Goal: Use online tool/utility: Use online tool/utility

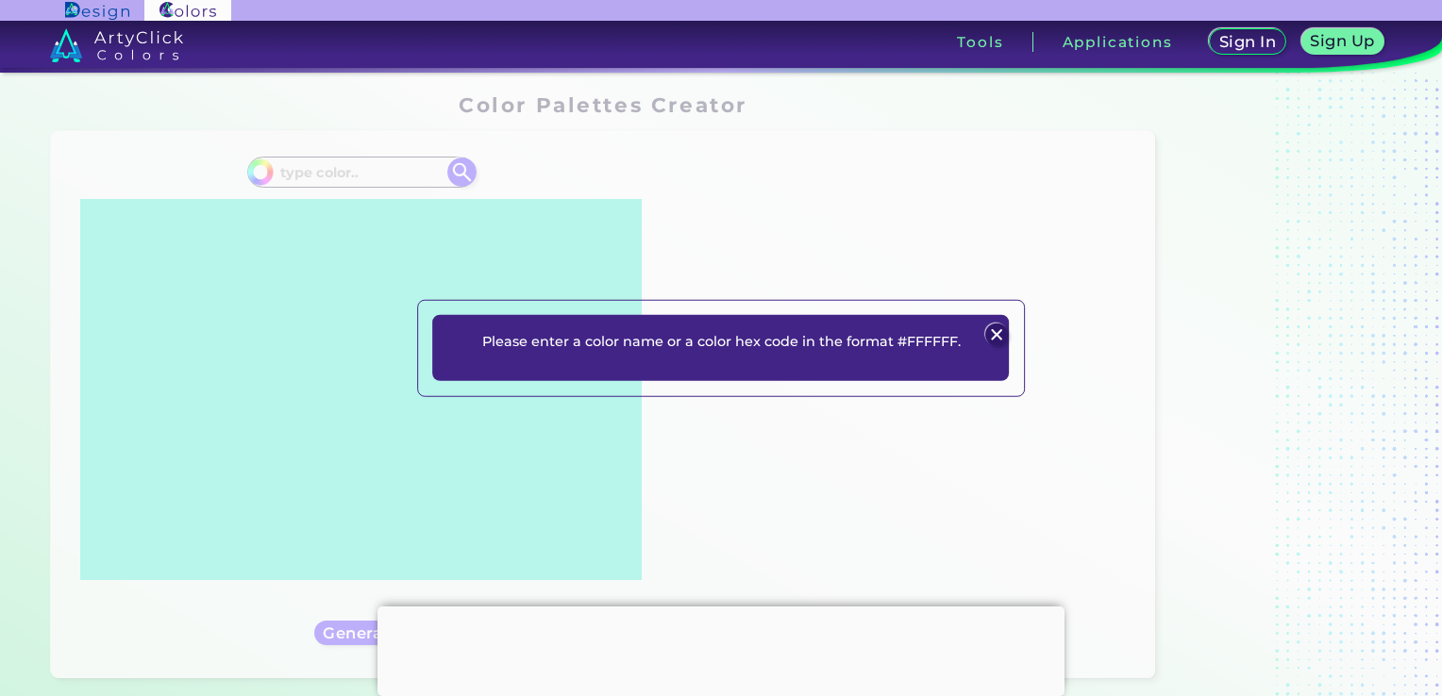
click at [989, 330] on img at bounding box center [996, 335] width 23 height 23
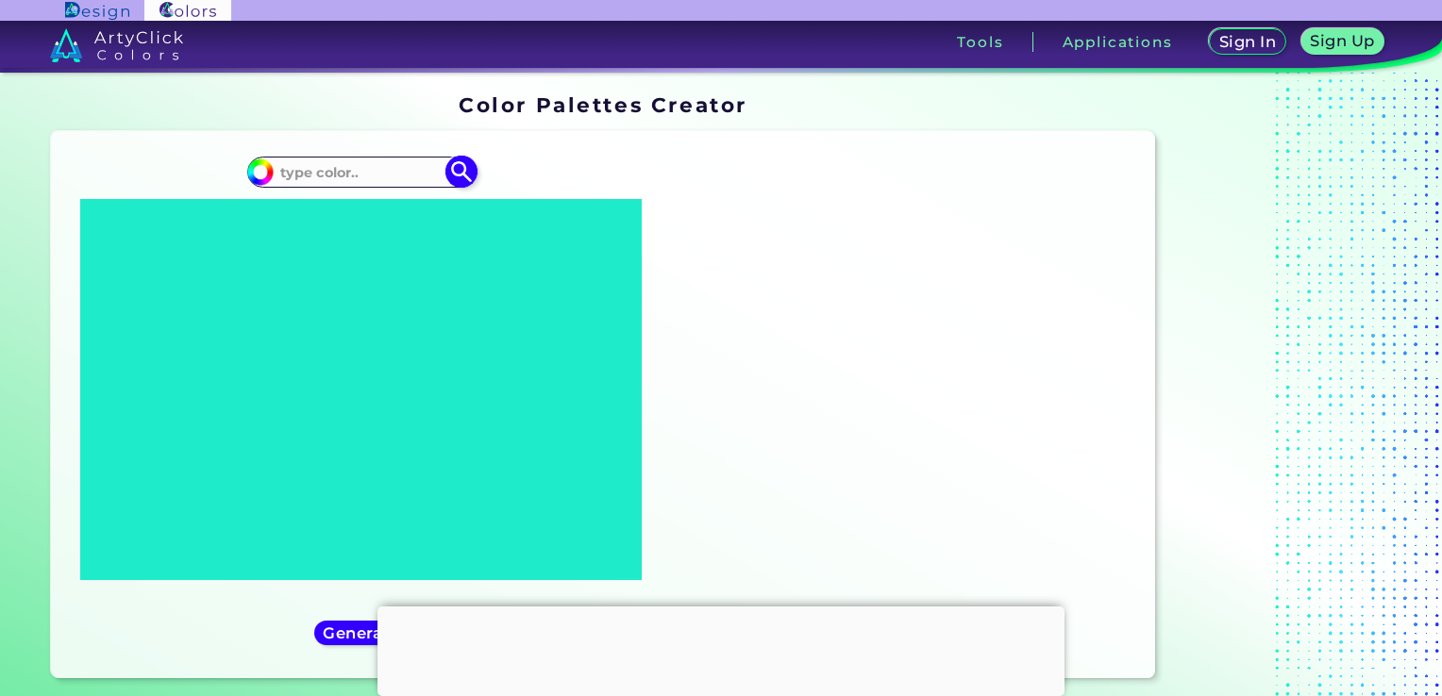
click at [400, 168] on input at bounding box center [361, 171] width 175 height 25
paste input "53CE99"
type input "53CE99"
click at [460, 170] on img at bounding box center [461, 172] width 33 height 33
type input "#000000"
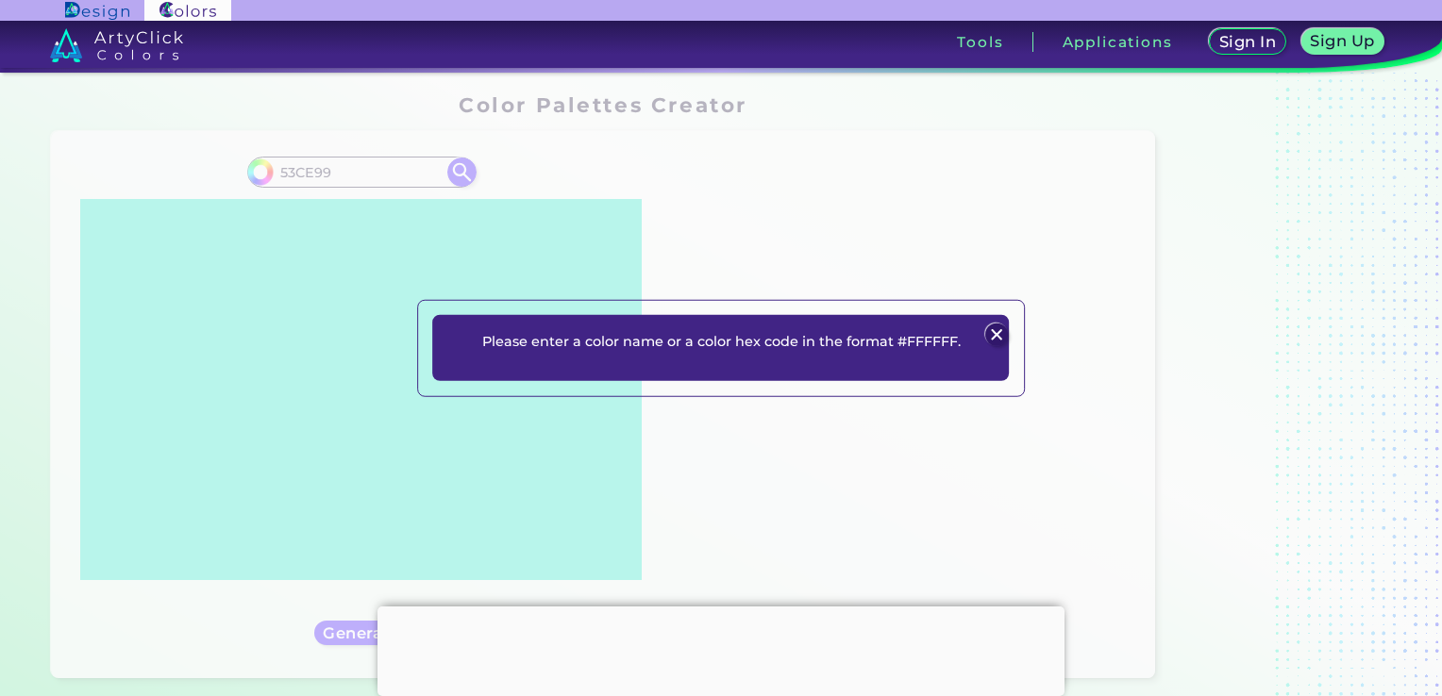
click at [992, 331] on img at bounding box center [996, 335] width 23 height 23
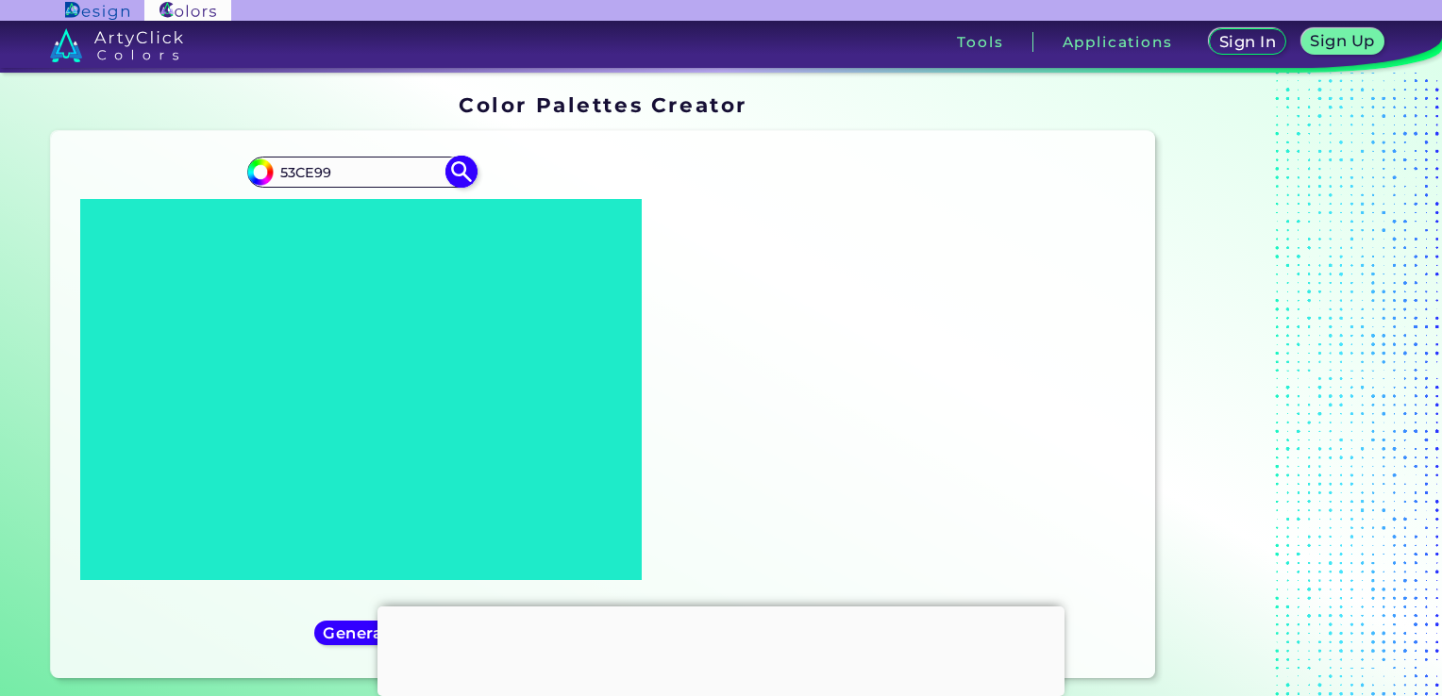
click at [278, 170] on input "53CE99" at bounding box center [361, 171] width 175 height 25
type input "#53CE99"
click at [459, 174] on img at bounding box center [461, 172] width 33 height 33
type input "#53ce99"
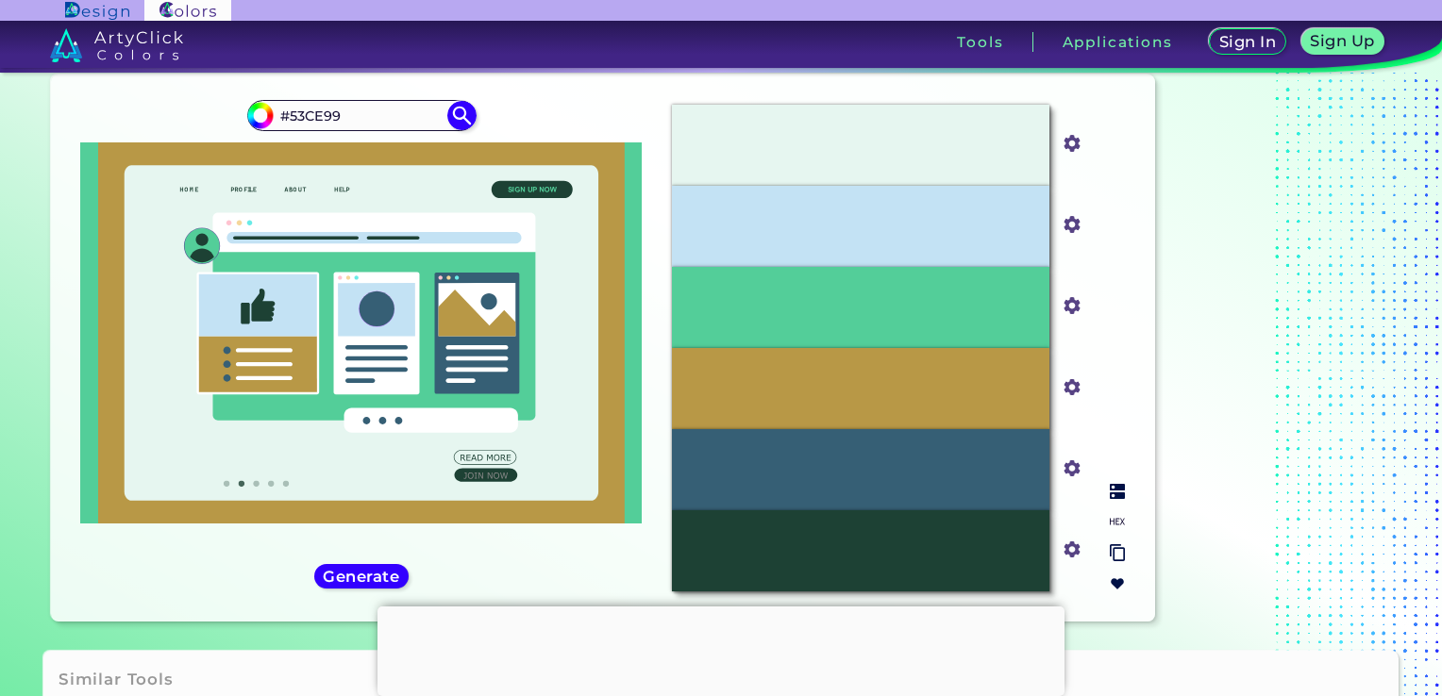
scroll to position [94, 0]
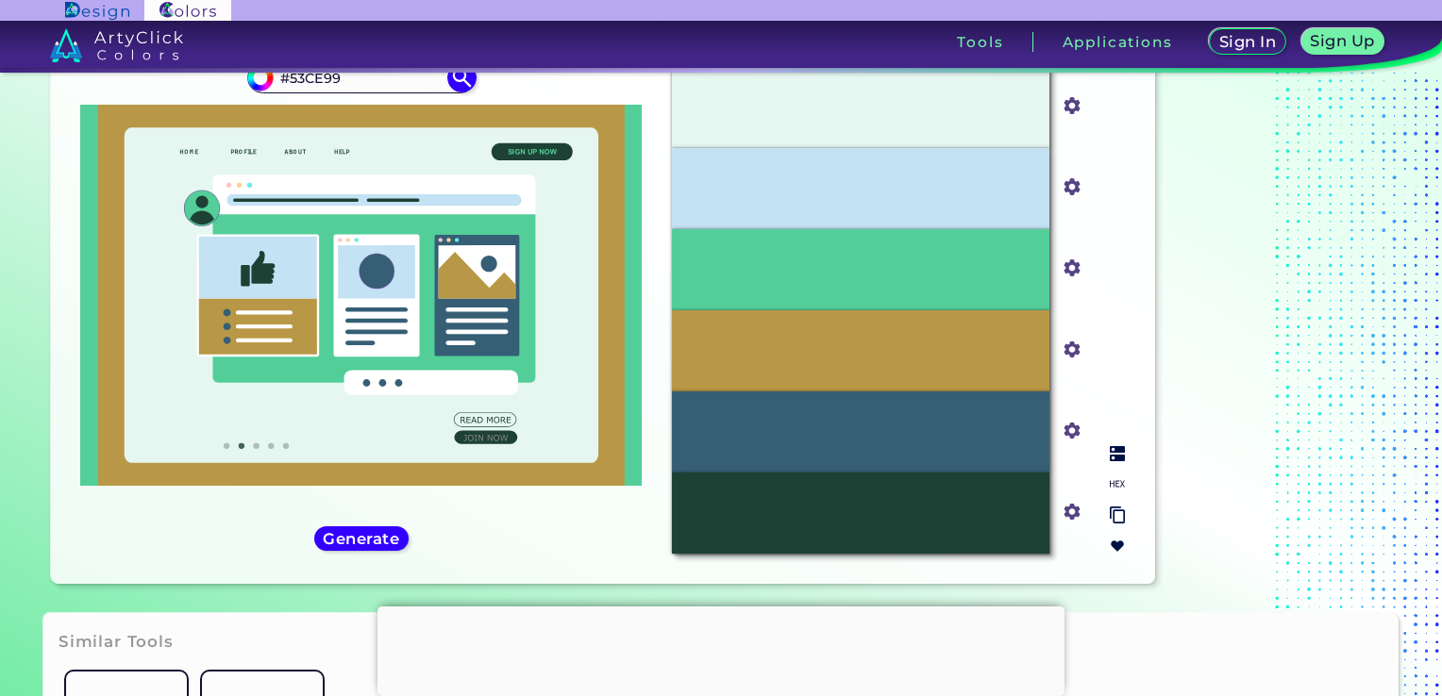
click at [927, 277] on div "#53CE99" at bounding box center [860, 269] width 377 height 81
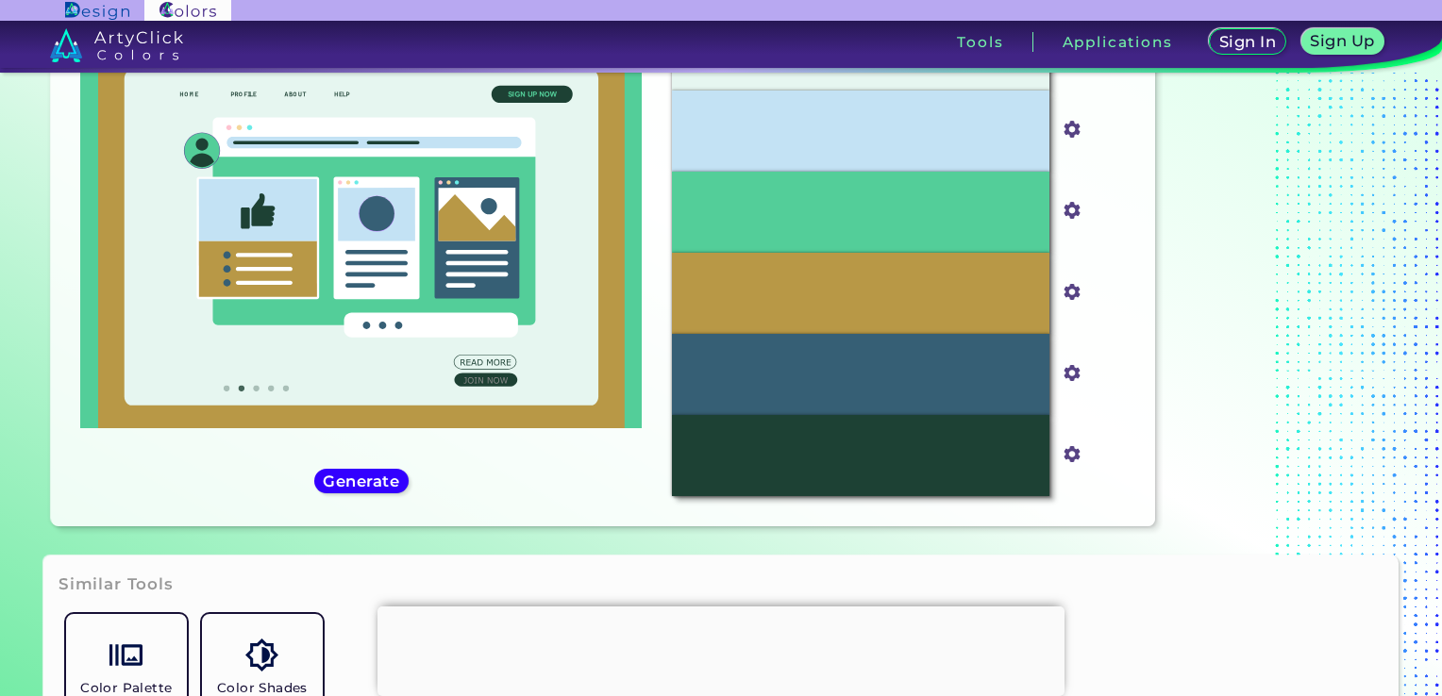
scroll to position [189, 0]
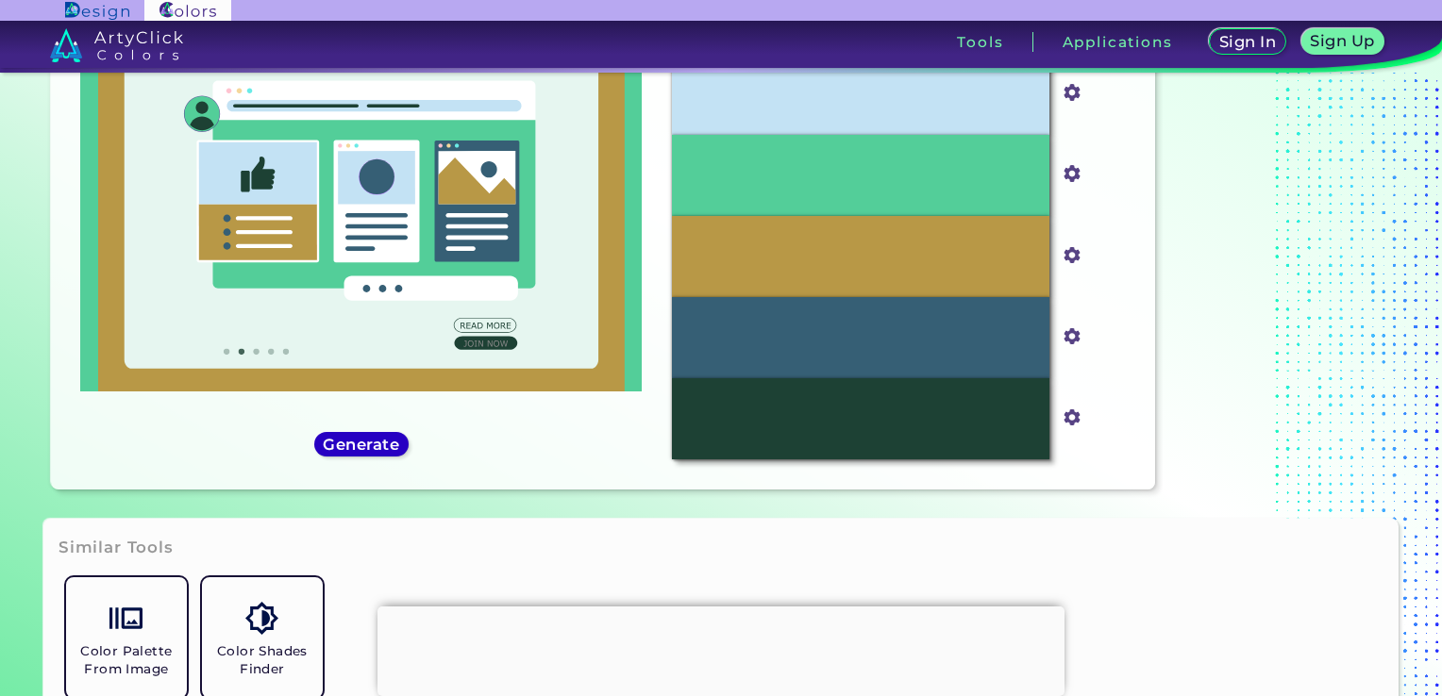
click at [389, 439] on h5 "Generate" at bounding box center [360, 445] width 69 height 14
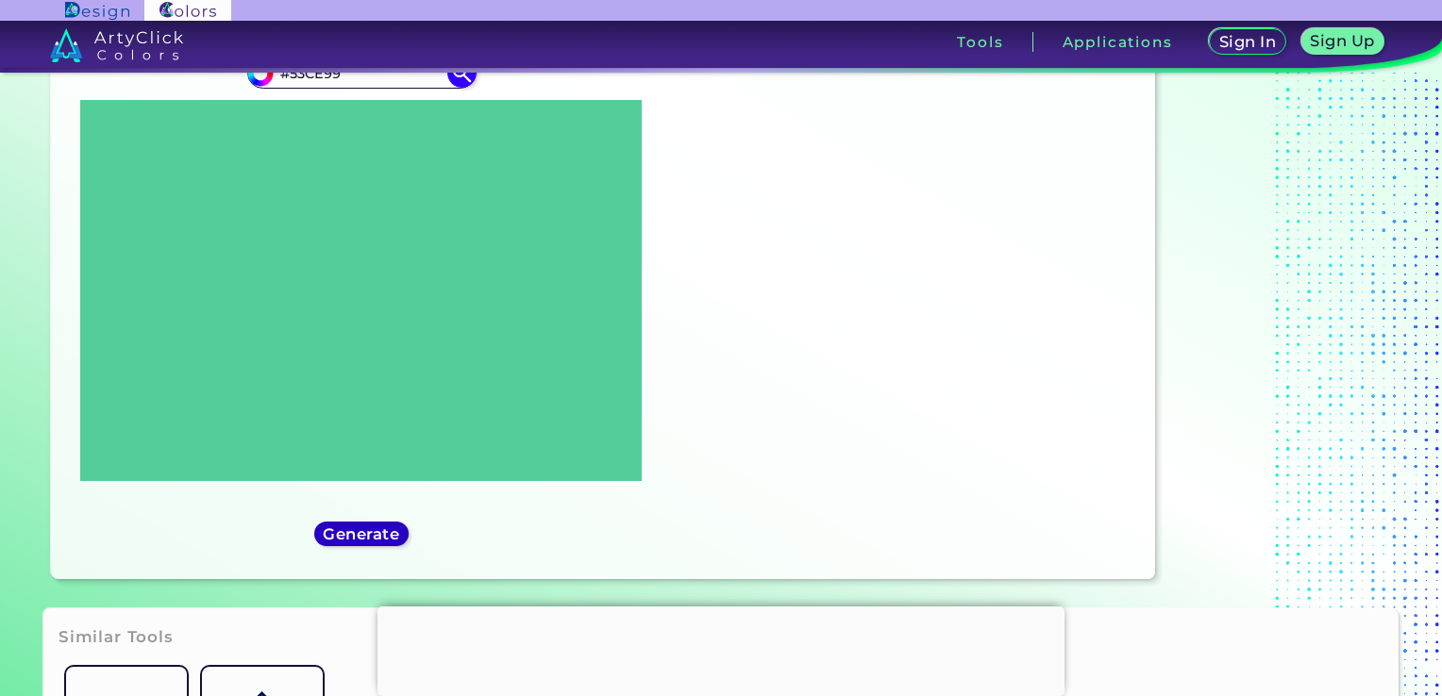
scroll to position [94, 0]
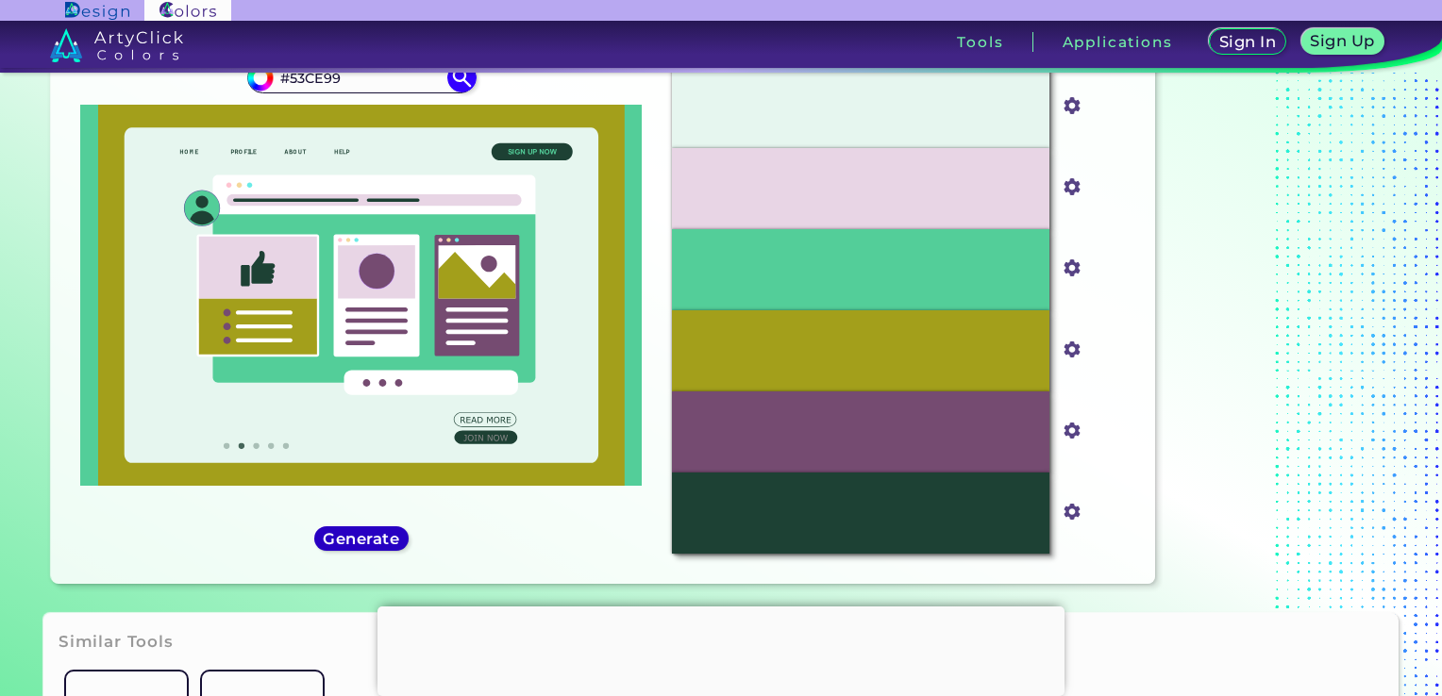
click at [384, 543] on h5 "Generate" at bounding box center [360, 539] width 69 height 14
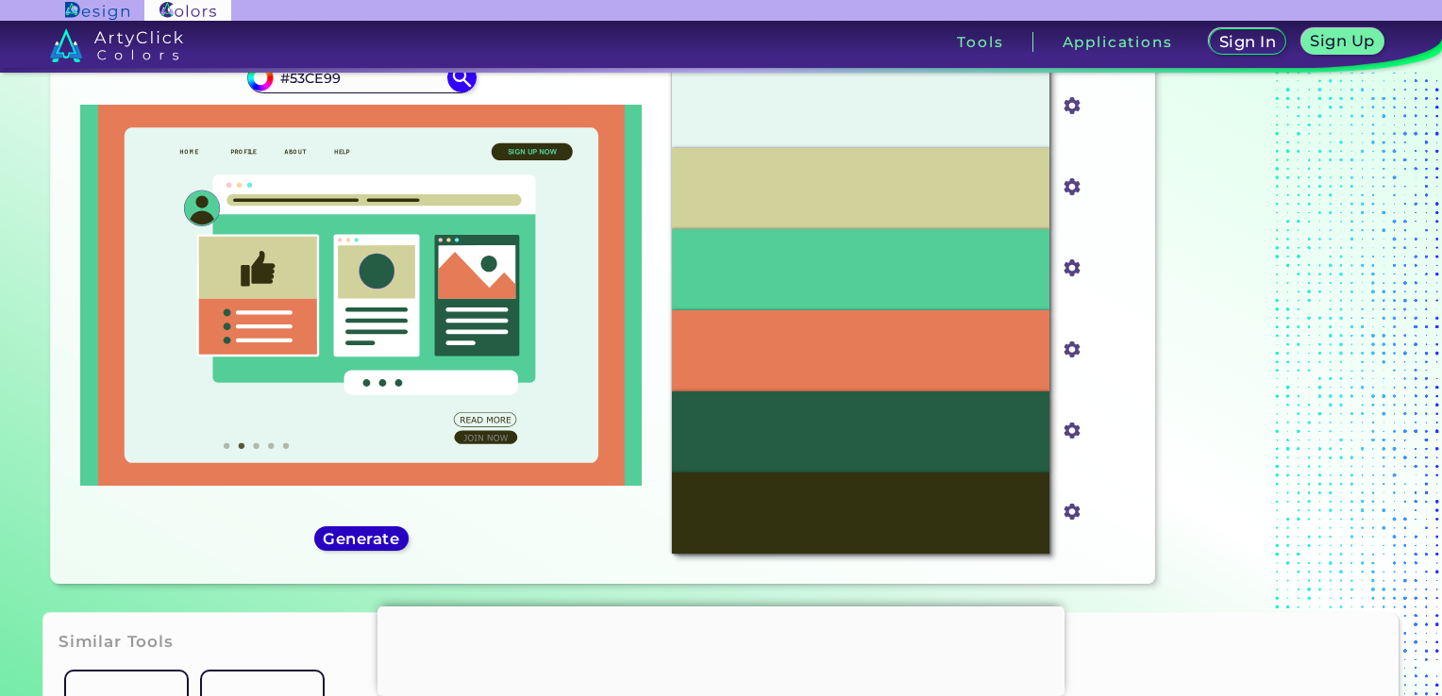
click at [384, 543] on h5 "Generate" at bounding box center [360, 539] width 69 height 14
